Goal: Task Accomplishment & Management: Manage account settings

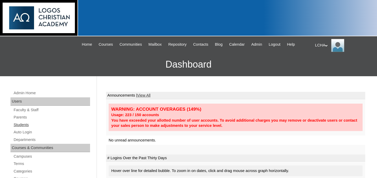
click at [28, 126] on link "Students" at bounding box center [51, 125] width 77 height 7
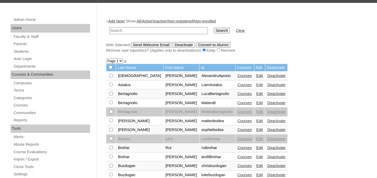
scroll to position [74, 0]
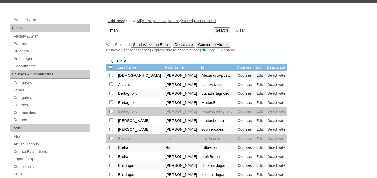
type input "man"
click at [213, 27] on input "Search" at bounding box center [221, 30] width 16 height 6
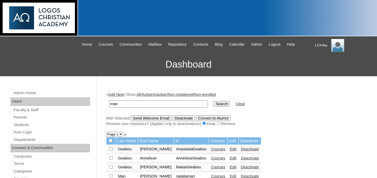
scroll to position [75, 0]
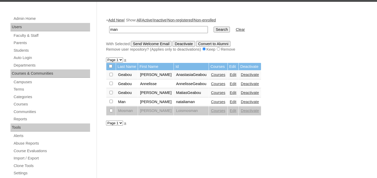
click at [211, 104] on link "Courses" at bounding box center [218, 102] width 14 height 4
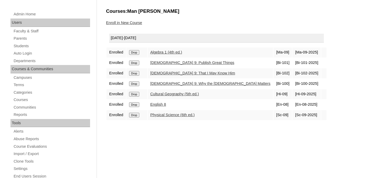
scroll to position [84, 0]
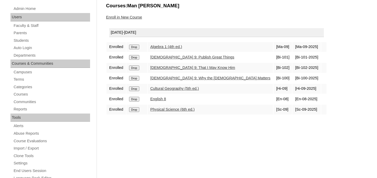
click at [134, 49] on input "Drop" at bounding box center [134, 47] width 10 height 5
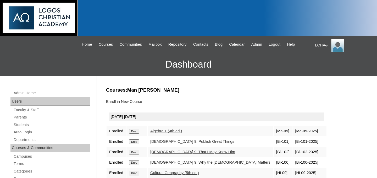
click at [134, 102] on link "Enroll in New Course" at bounding box center [124, 102] width 36 height 4
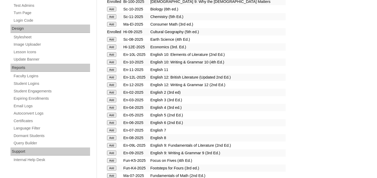
scroll to position [267, 0]
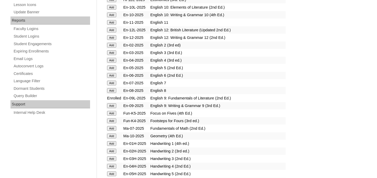
scroll to position [322, 0]
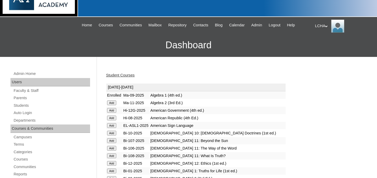
scroll to position [8, 0]
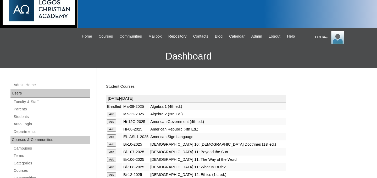
click at [113, 87] on link "Student Courses" at bounding box center [120, 86] width 29 height 4
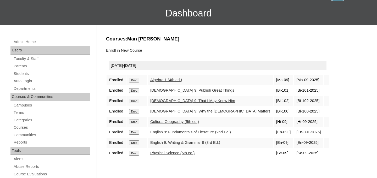
scroll to position [93, 0]
